Goal: Navigation & Orientation: Find specific page/section

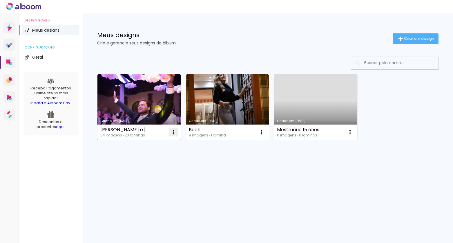
click at [175, 133] on iron-icon at bounding box center [173, 131] width 7 height 7
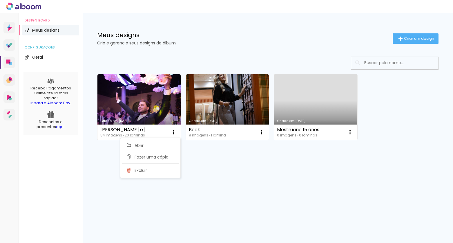
click at [179, 59] on div at bounding box center [267, 63] width 341 height 13
click at [46, 55] on li "Geral" at bounding box center [50, 57] width 57 height 10
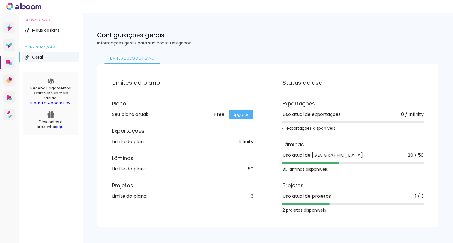
click at [128, 61] on div "Limites e uso do Plano" at bounding box center [132, 58] width 56 height 12
click at [43, 57] on li "Geral" at bounding box center [50, 57] width 57 height 10
click at [11, 8] on icon at bounding box center [23, 7] width 35 height 8
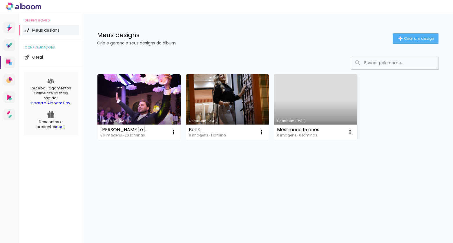
click at [15, 5] on icon at bounding box center [23, 7] width 35 height 8
click at [10, 8] on icon at bounding box center [9, 9] width 3 height 3
click at [8, 30] on icon at bounding box center [9, 28] width 6 height 8
